Goal: Transaction & Acquisition: Purchase product/service

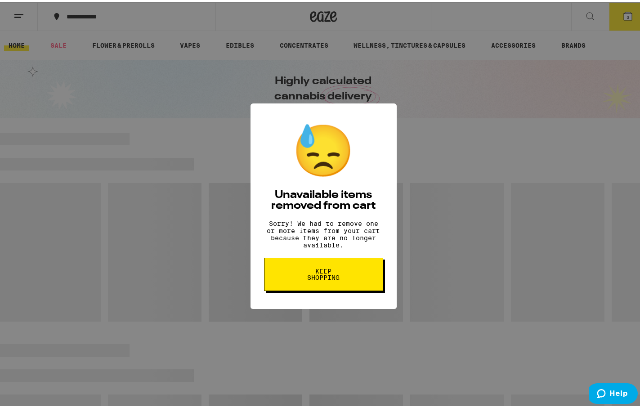
click at [306, 277] on span "Keep Shopping" at bounding box center [323, 272] width 46 height 13
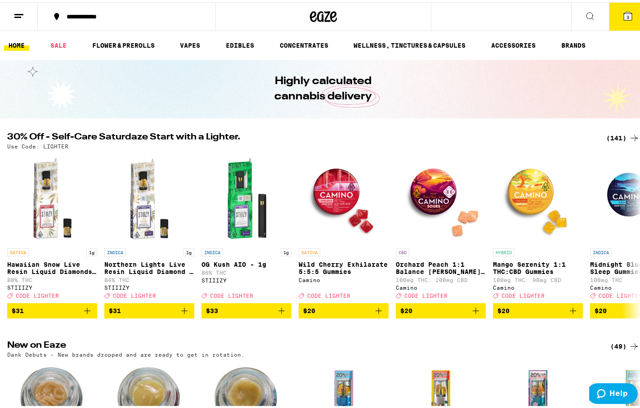
click at [607, 134] on div "(141)" at bounding box center [622, 135] width 33 height 11
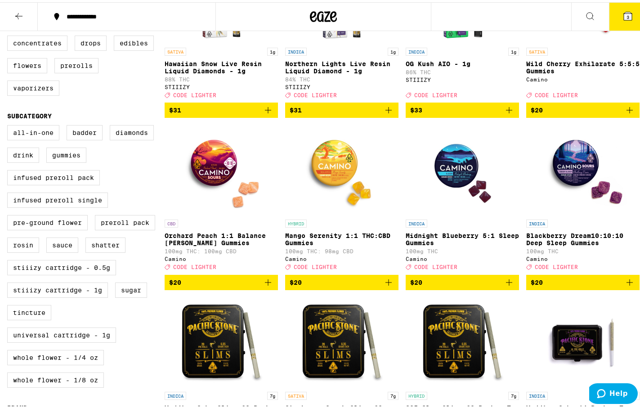
scroll to position [180, 0]
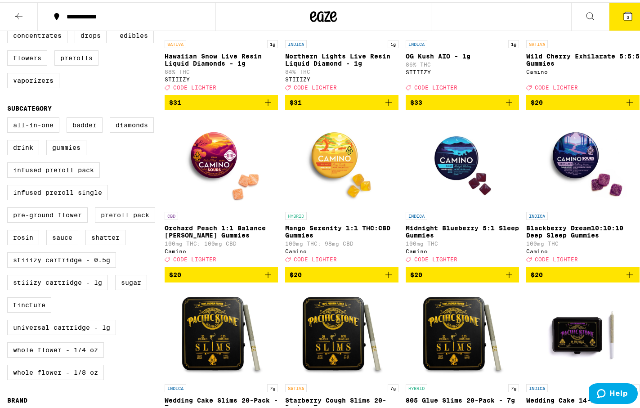
click at [130, 220] on label "Preroll Pack" at bounding box center [125, 212] width 60 height 15
click at [9, 117] on input "Preroll Pack" at bounding box center [9, 116] width 0 height 0
checkbox input "true"
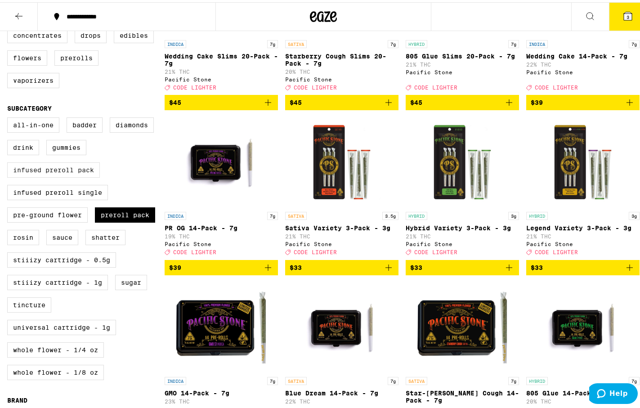
click at [67, 175] on label "Infused Preroll Pack" at bounding box center [53, 167] width 93 height 15
click at [9, 117] on input "Infused Preroll Pack" at bounding box center [9, 116] width 0 height 0
checkbox input "true"
